Goal: Find contact information: Find contact information

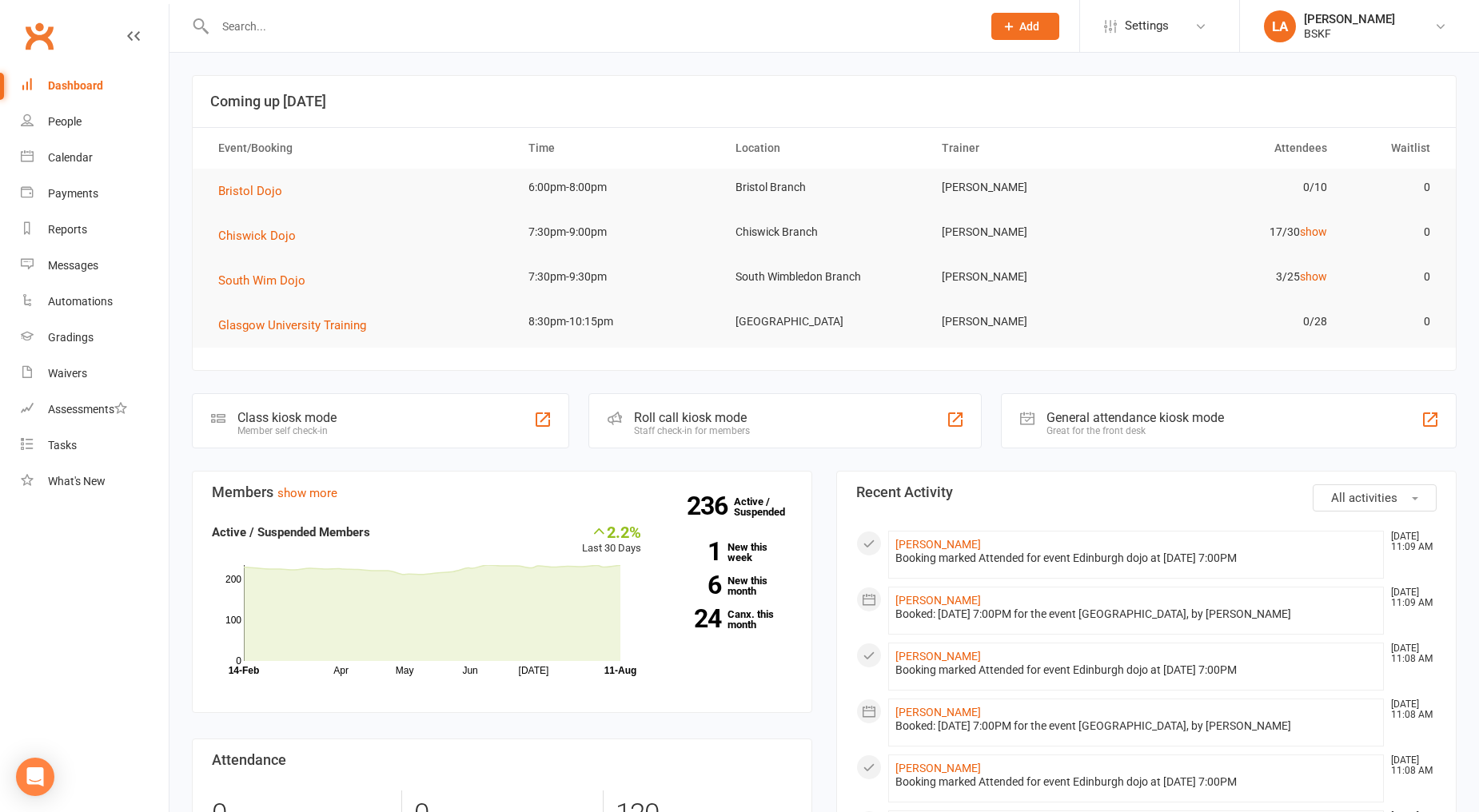
click at [242, 30] on input "text" at bounding box center [591, 26] width 761 height 22
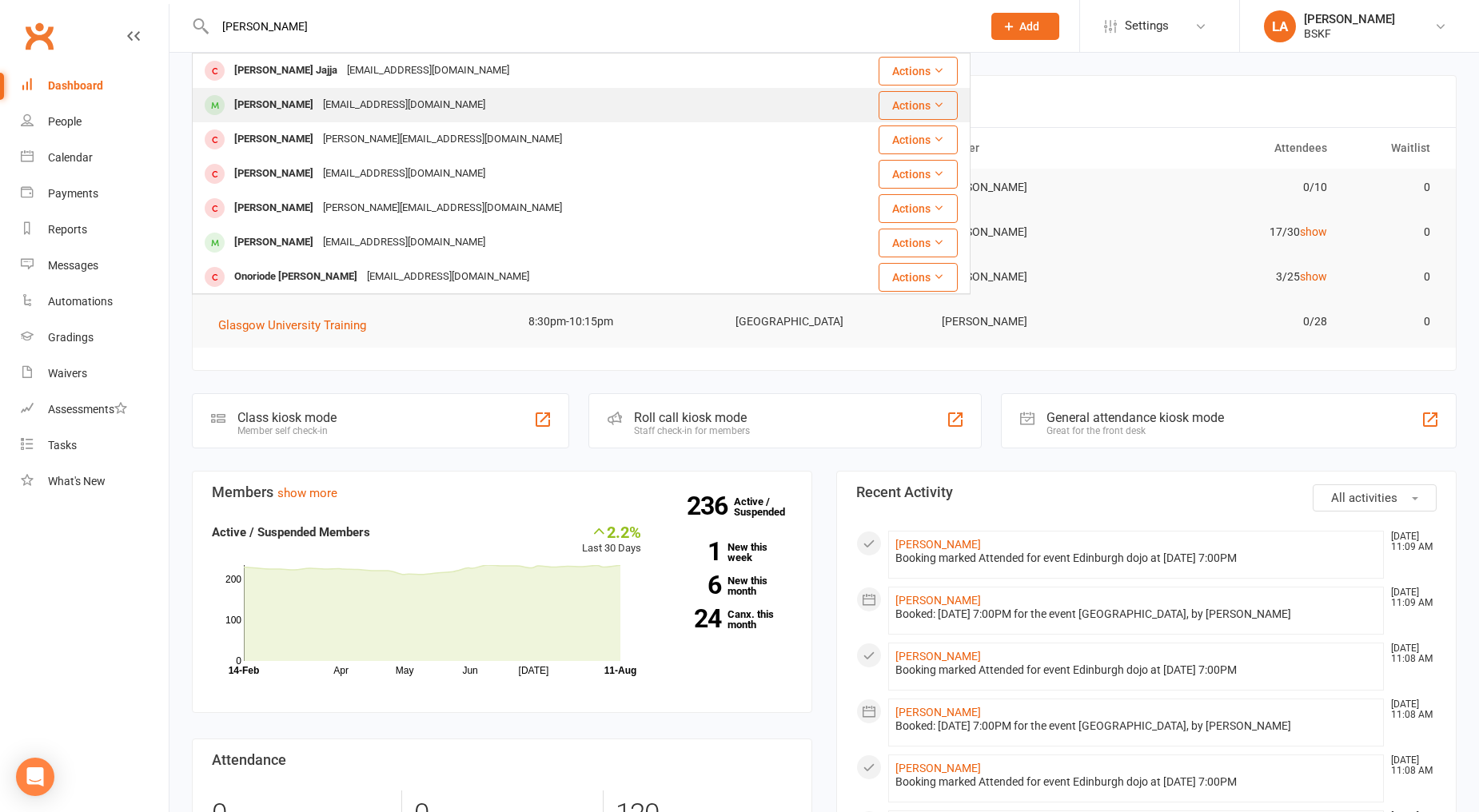
type input "[PERSON_NAME]"
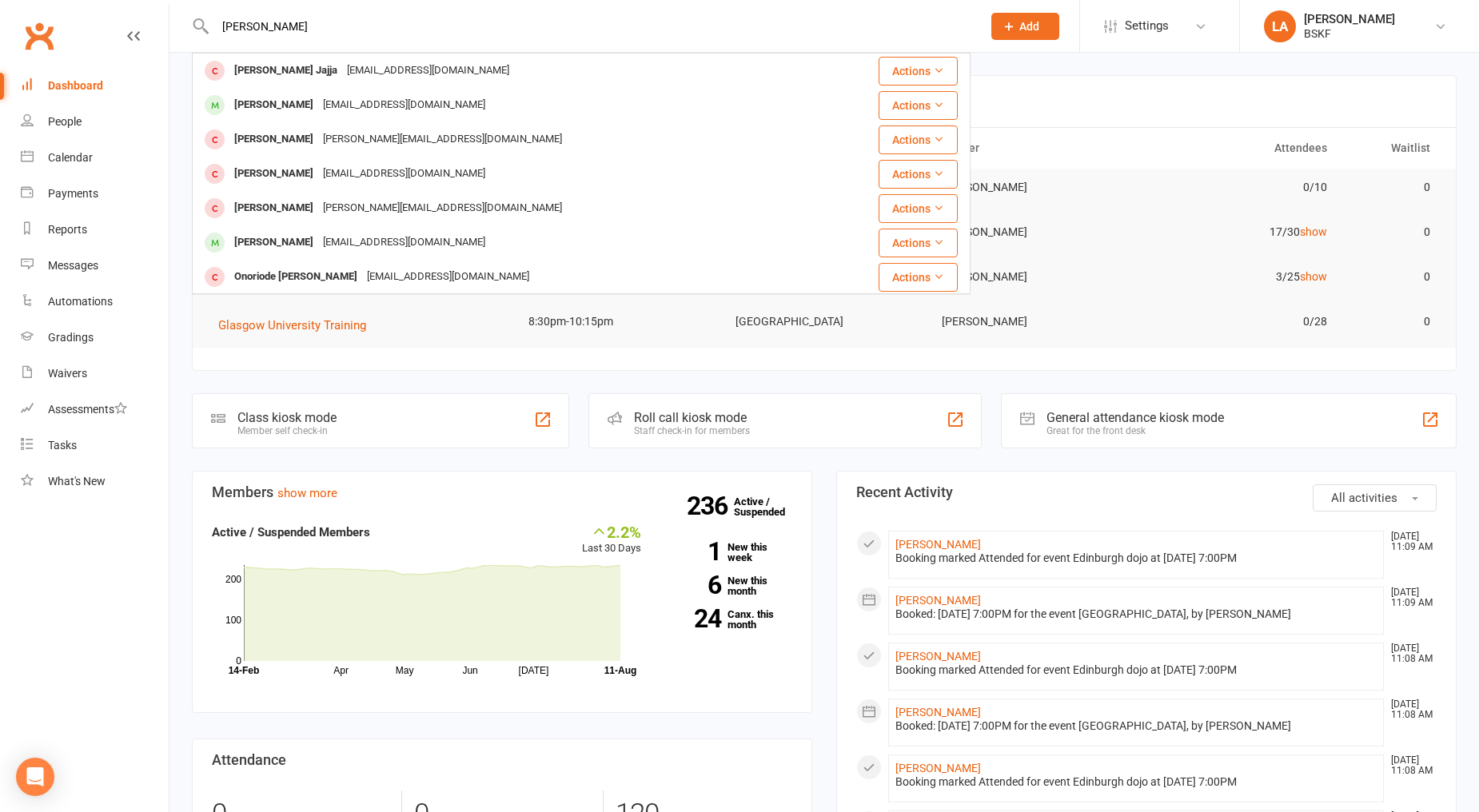
click at [504, 234] on div "[PERSON_NAME] [EMAIL_ADDRESS][DOMAIN_NAME]" at bounding box center [517, 243] width 646 height 33
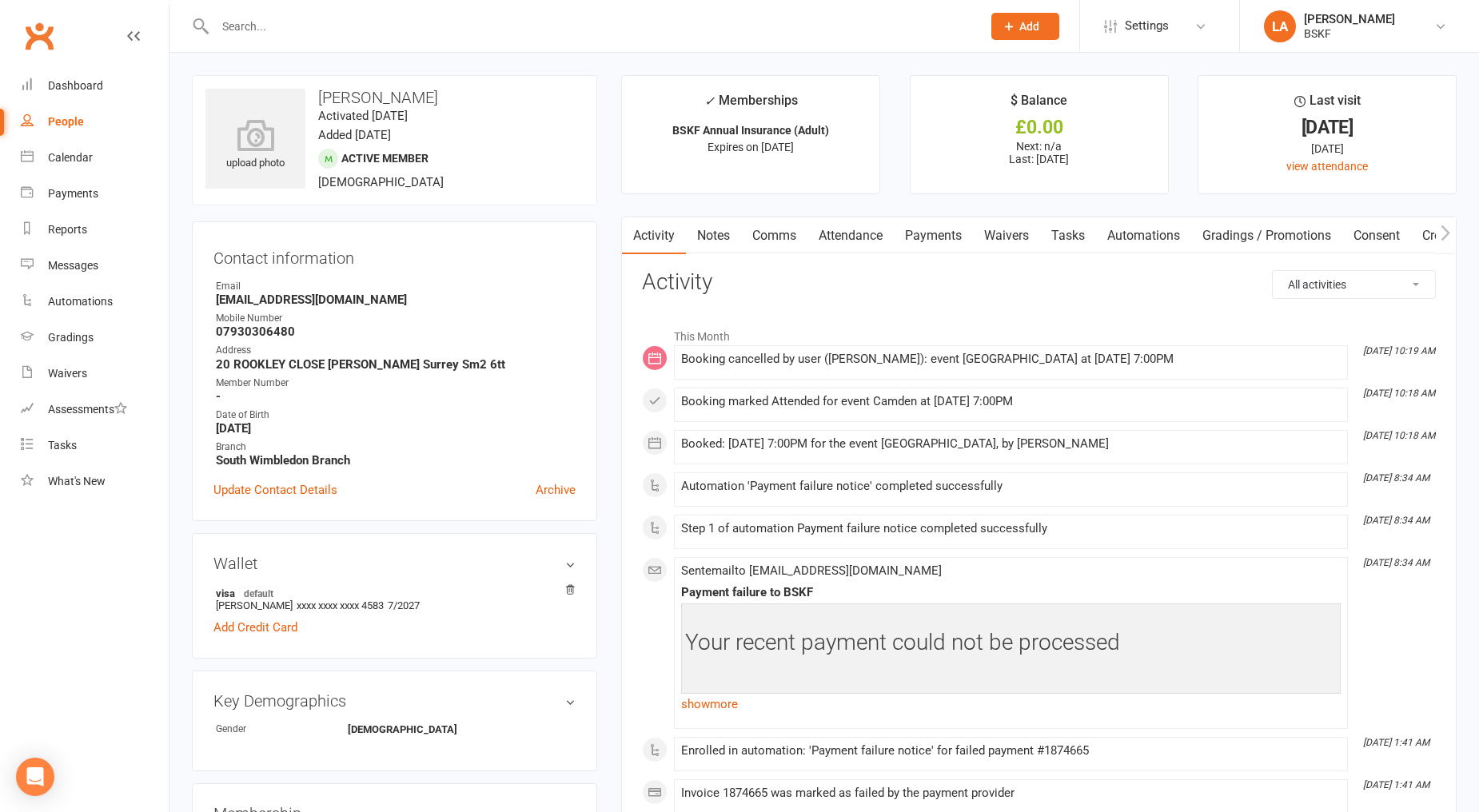
drag, startPoint x: 321, startPoint y: 92, endPoint x: 483, endPoint y: 102, distance: 162.3
click at [483, 102] on h3 "[PERSON_NAME]" at bounding box center [394, 97] width 378 height 18
copy h3 "[PERSON_NAME]"
